Goal: Answer question/provide support

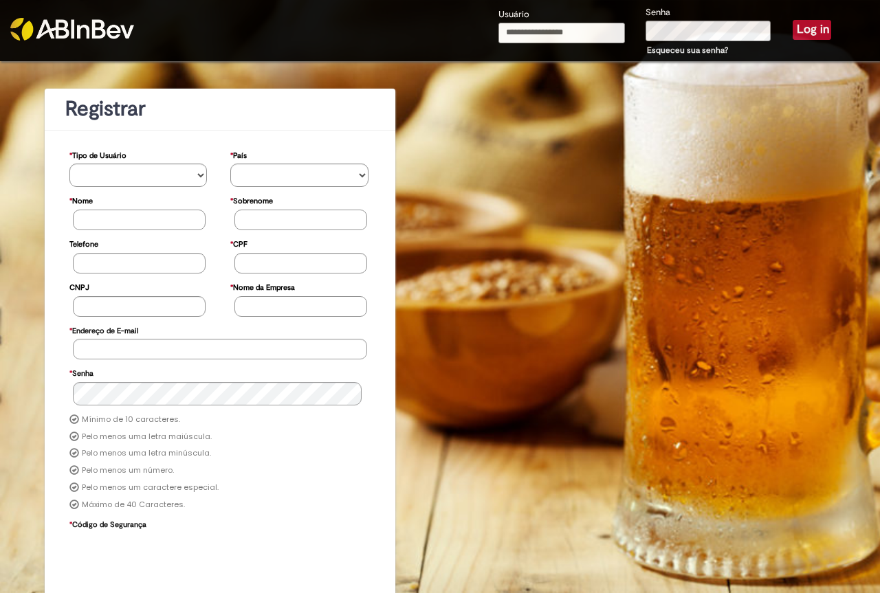
click at [570, 36] on input "Usuário" at bounding box center [561, 33] width 127 height 21
type input "**********"
click at [793, 20] on button "Log in" at bounding box center [812, 29] width 39 height 19
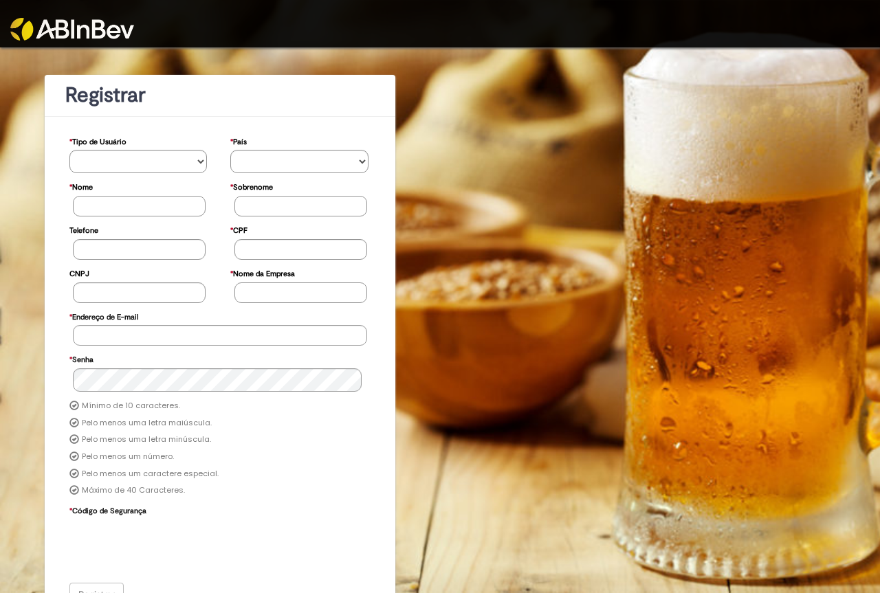
drag, startPoint x: 73, startPoint y: 43, endPoint x: 78, endPoint y: 35, distance: 9.0
click at [74, 40] on div at bounding box center [110, 23] width 220 height 47
click at [76, 38] on img at bounding box center [72, 29] width 124 height 23
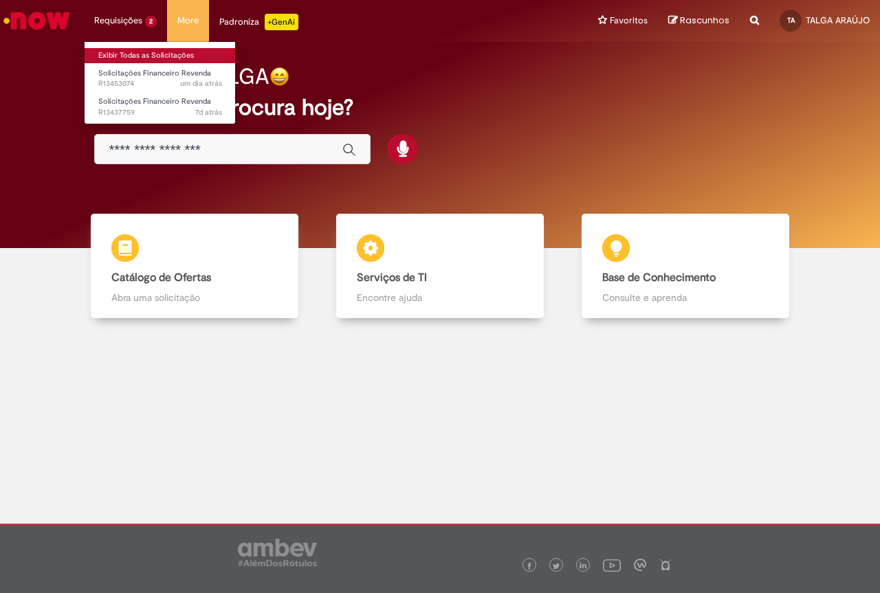
click at [114, 52] on link "Exibir Todas as Solicitações" at bounding box center [160, 55] width 151 height 15
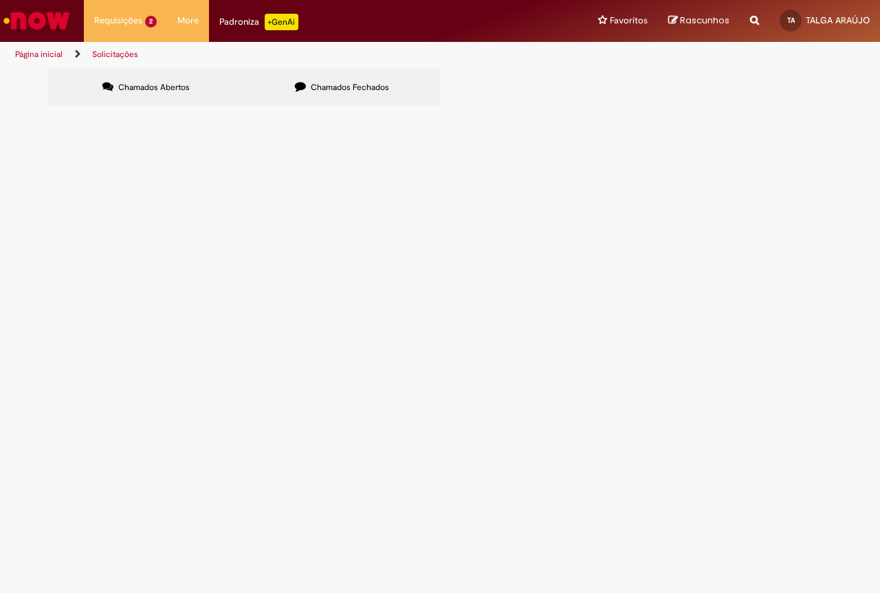
click at [0, 0] on span "Boa tarde. Segue anexo comprovante de pagamento do título." at bounding box center [0, 0] width 0 height 0
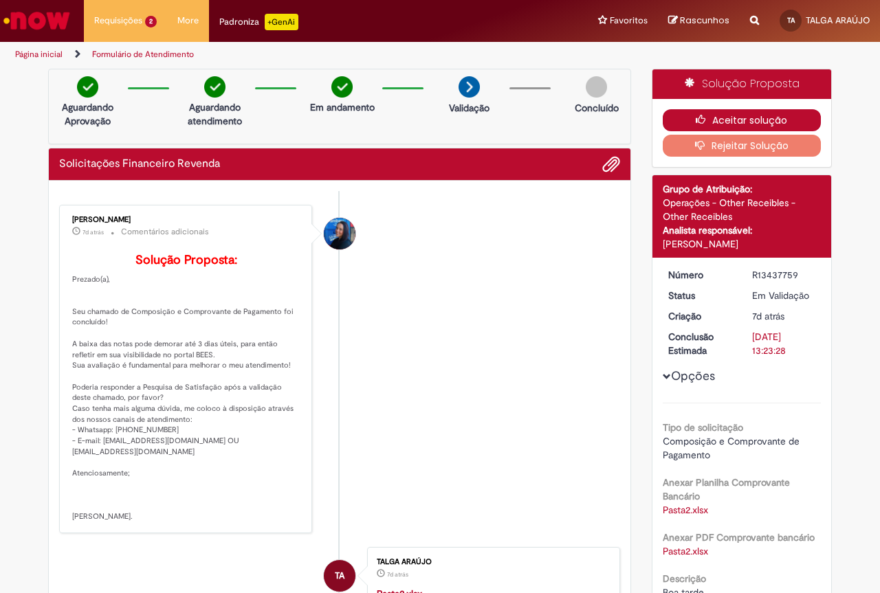
click at [743, 122] on button "Aceitar solução" at bounding box center [742, 120] width 159 height 22
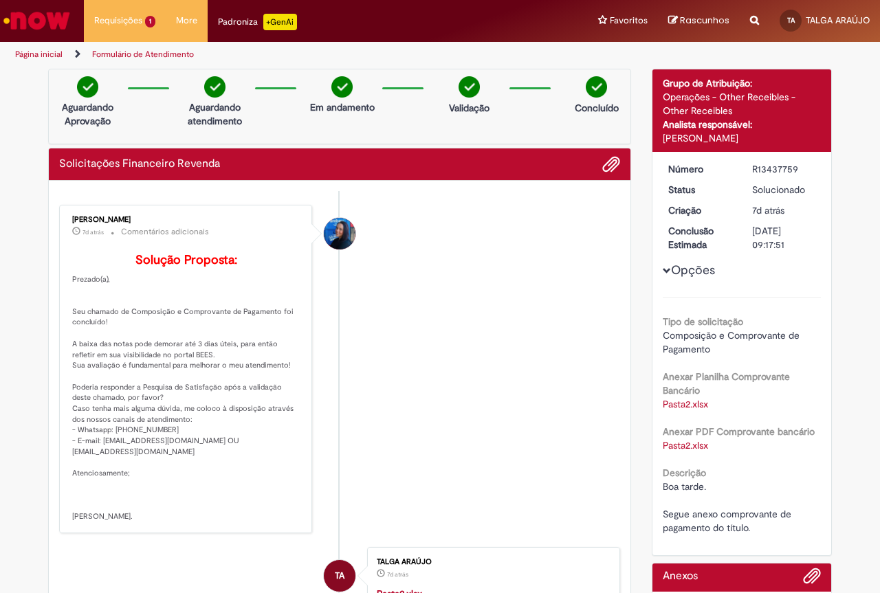
click at [112, 57] on link "Formulário de Atendimento" at bounding box center [143, 54] width 102 height 11
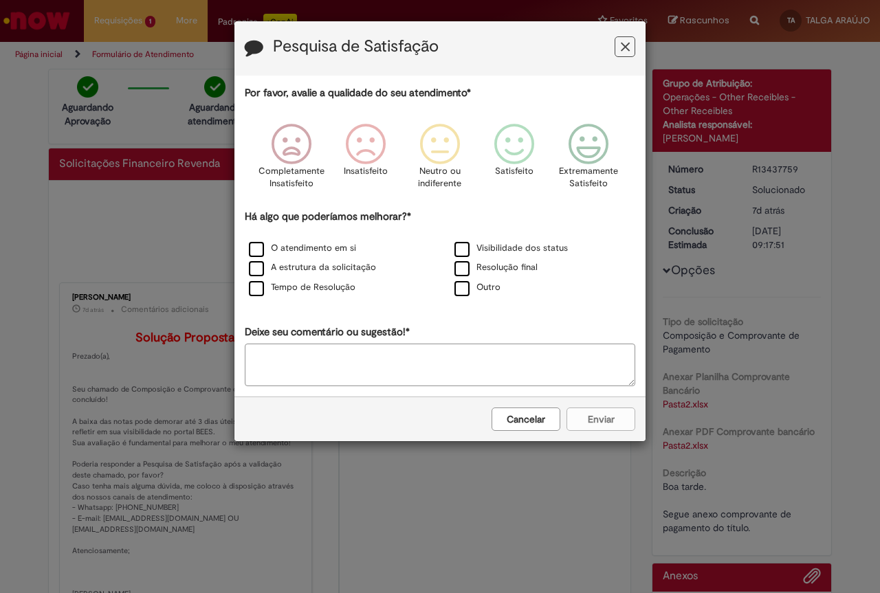
click at [625, 49] on icon "Feedback" at bounding box center [625, 47] width 9 height 14
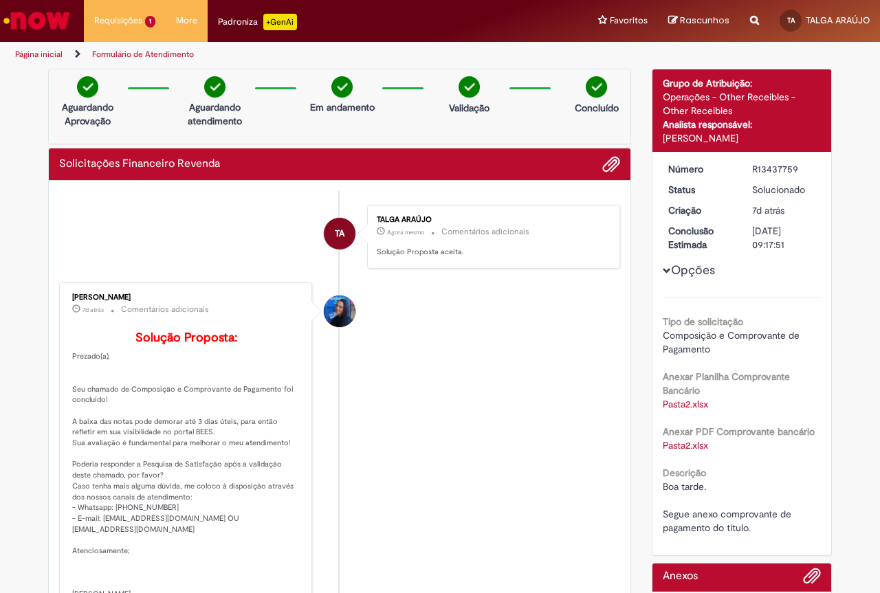
click at [51, 51] on link "Página inicial" at bounding box center [38, 54] width 47 height 11
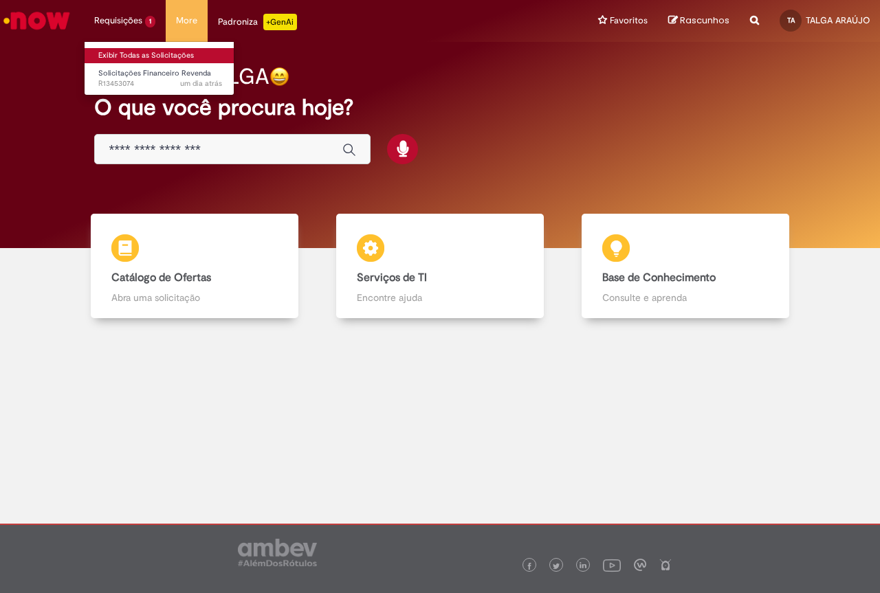
click at [131, 59] on link "Exibir Todas as Solicitações" at bounding box center [160, 55] width 151 height 15
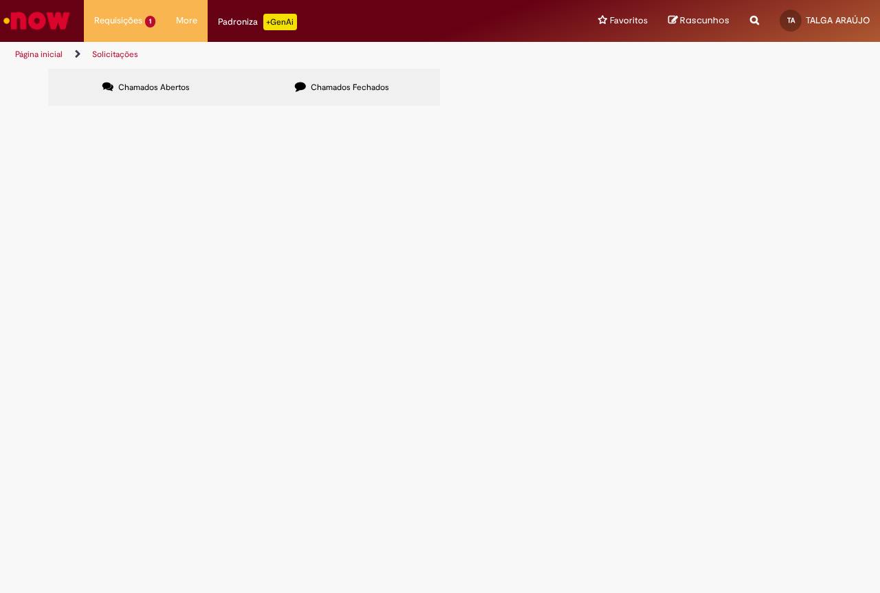
click at [0, 0] on span "Boa tarde! Segue comprovante de pix, referente ao título em anexo." at bounding box center [0, 0] width 0 height 0
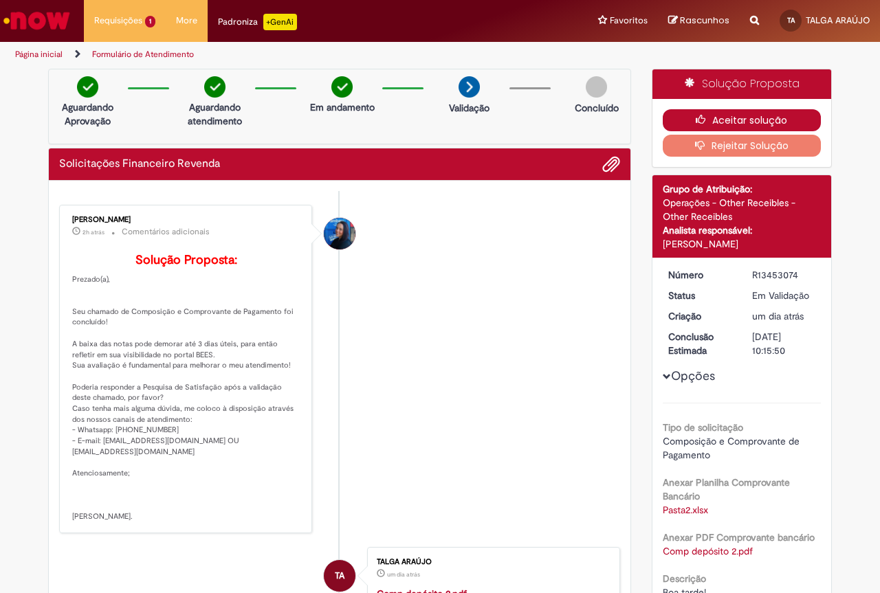
click at [740, 123] on button "Aceitar solução" at bounding box center [742, 120] width 159 height 22
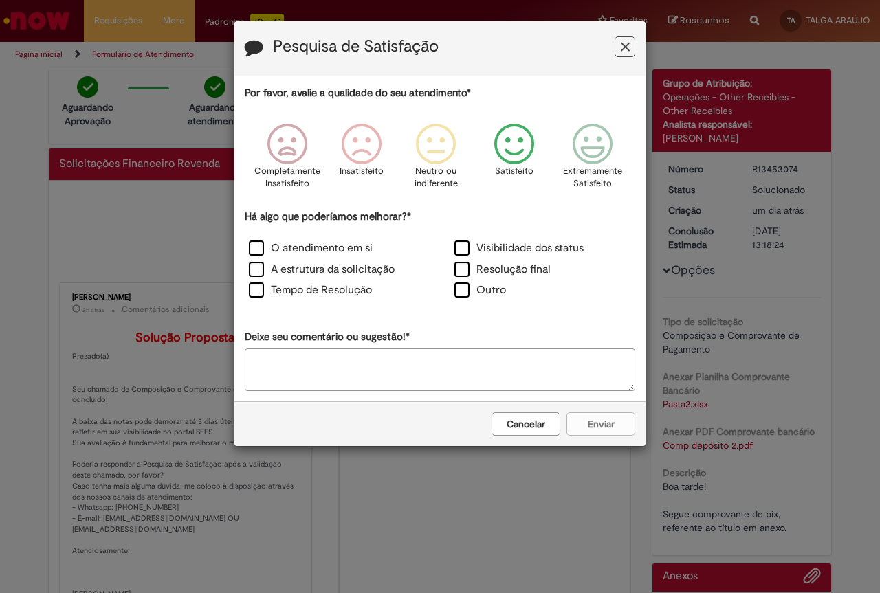
click at [510, 150] on icon "Feedback" at bounding box center [515, 144] width 52 height 41
click at [253, 242] on label "O atendimento em si" at bounding box center [311, 249] width 124 height 16
click at [261, 286] on label "Tempo de Resolução" at bounding box center [310, 291] width 123 height 16
click at [463, 270] on label "Resolução final" at bounding box center [502, 270] width 96 height 16
click at [608, 427] on button "Enviar" at bounding box center [601, 424] width 69 height 23
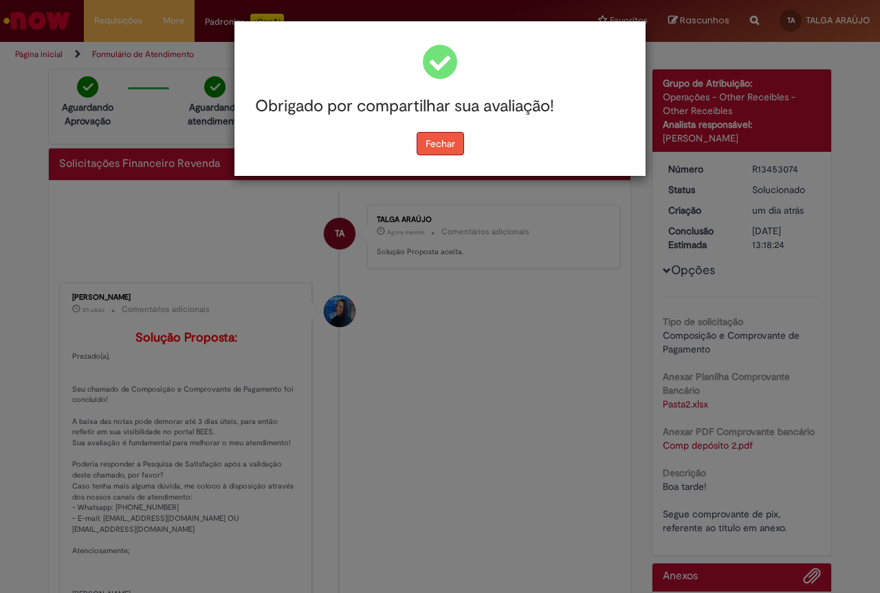
click at [430, 143] on button "Fechar" at bounding box center [440, 143] width 47 height 23
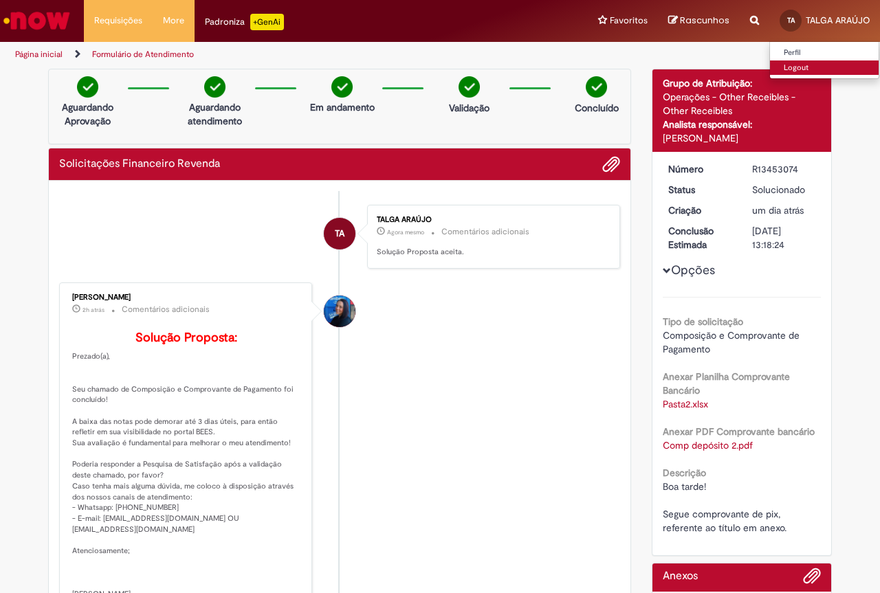
click at [800, 72] on link "Logout" at bounding box center [824, 68] width 109 height 15
